Goal: Task Accomplishment & Management: Complete application form

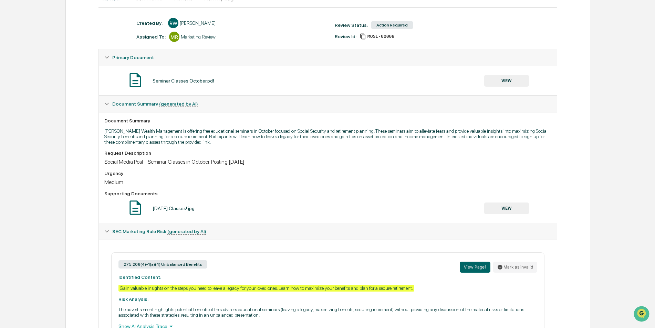
scroll to position [120, 0]
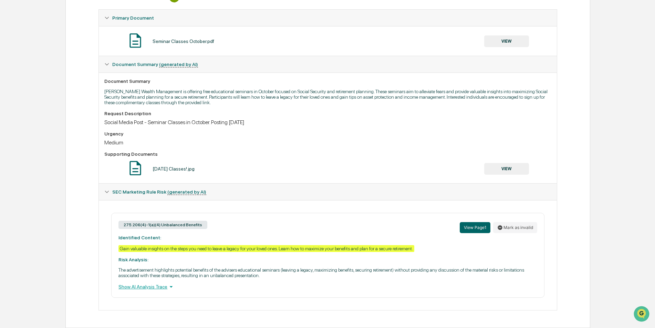
click at [159, 288] on div "Show AI Analysis Trace" at bounding box center [327, 287] width 418 height 8
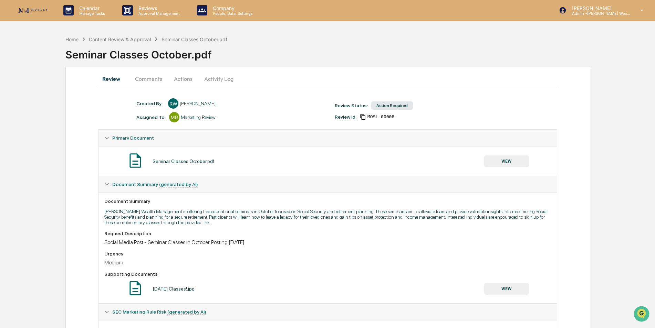
scroll to position [0, 0]
click at [181, 80] on button "Actions" at bounding box center [183, 79] width 31 height 17
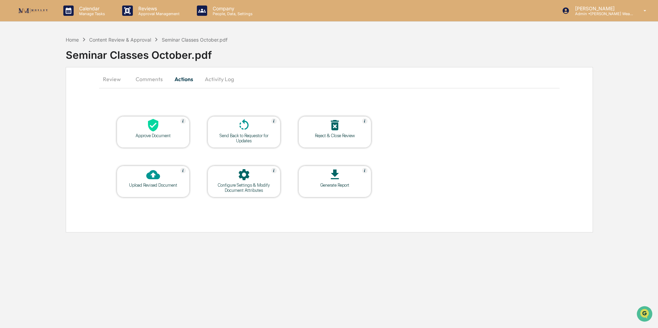
click at [242, 123] on icon at bounding box center [244, 125] width 14 height 14
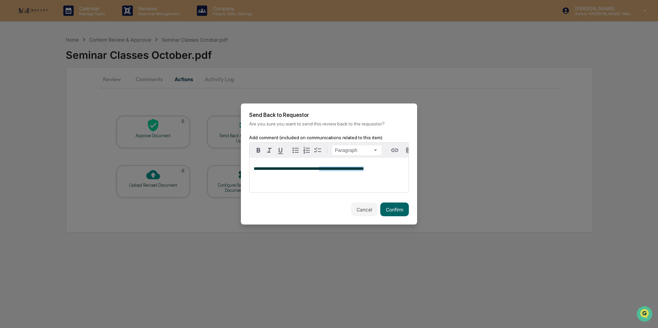
drag, startPoint x: 365, startPoint y: 171, endPoint x: 315, endPoint y: 173, distance: 50.0
click at [315, 173] on div "**********" at bounding box center [329, 175] width 159 height 34
click at [315, 170] on em "**********" at bounding box center [329, 174] width 151 height 14
click at [390, 208] on button "Confirm" at bounding box center [394, 210] width 29 height 14
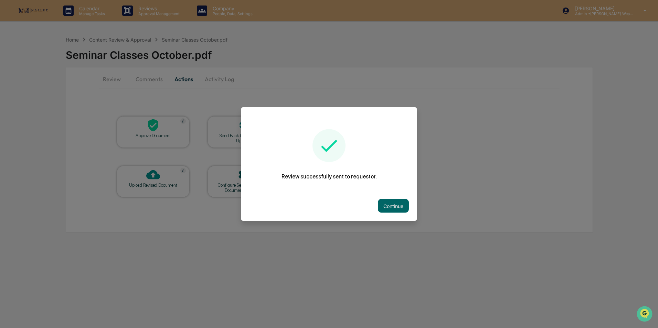
click at [390, 208] on button "Continue" at bounding box center [393, 206] width 31 height 14
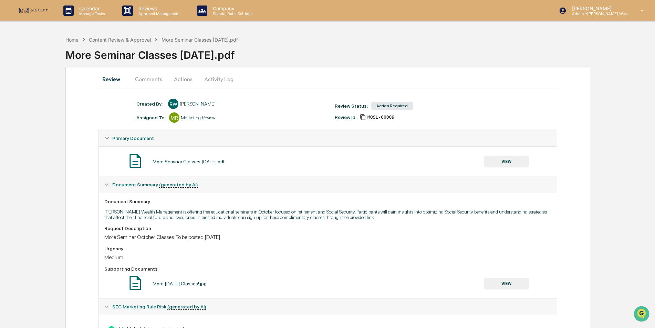
click at [180, 80] on button "Actions" at bounding box center [183, 79] width 31 height 17
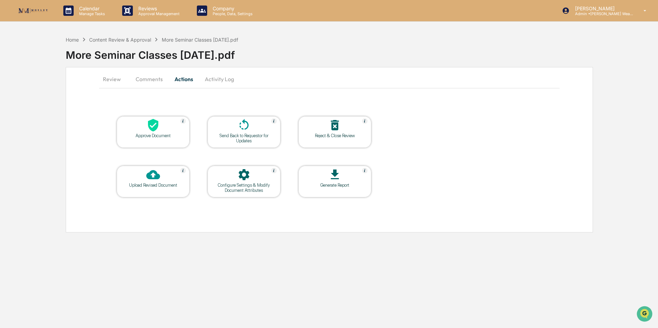
click at [162, 128] on div at bounding box center [153, 125] width 69 height 15
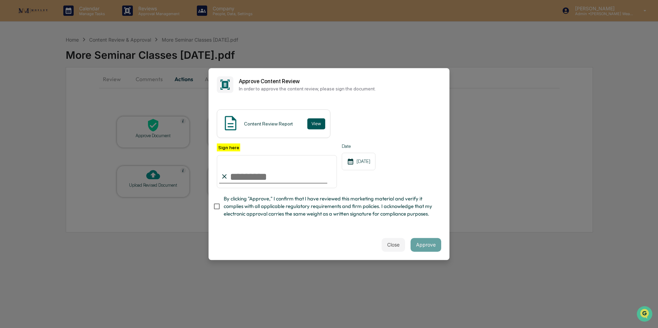
click at [313, 124] on button "View" at bounding box center [316, 123] width 18 height 11
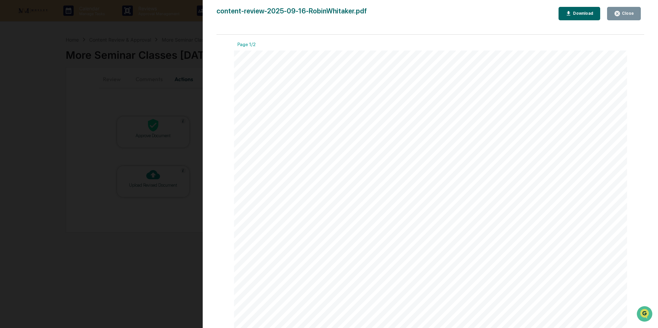
click at [620, 13] on icon "button" at bounding box center [617, 13] width 5 height 5
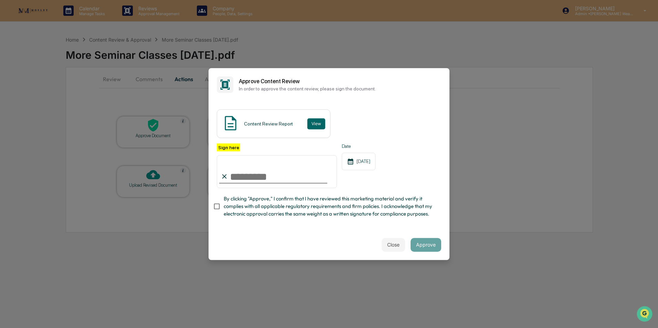
click at [281, 177] on input "Sign here" at bounding box center [277, 171] width 120 height 33
type input "**********"
click at [433, 246] on button "Approve" at bounding box center [426, 245] width 31 height 14
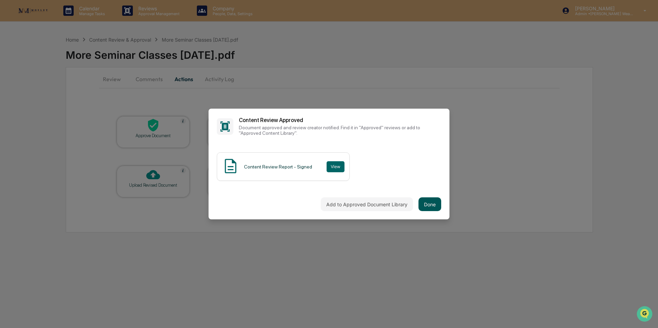
click at [425, 204] on button "Done" at bounding box center [430, 205] width 23 height 14
